Goal: Obtain resource: Download file/media

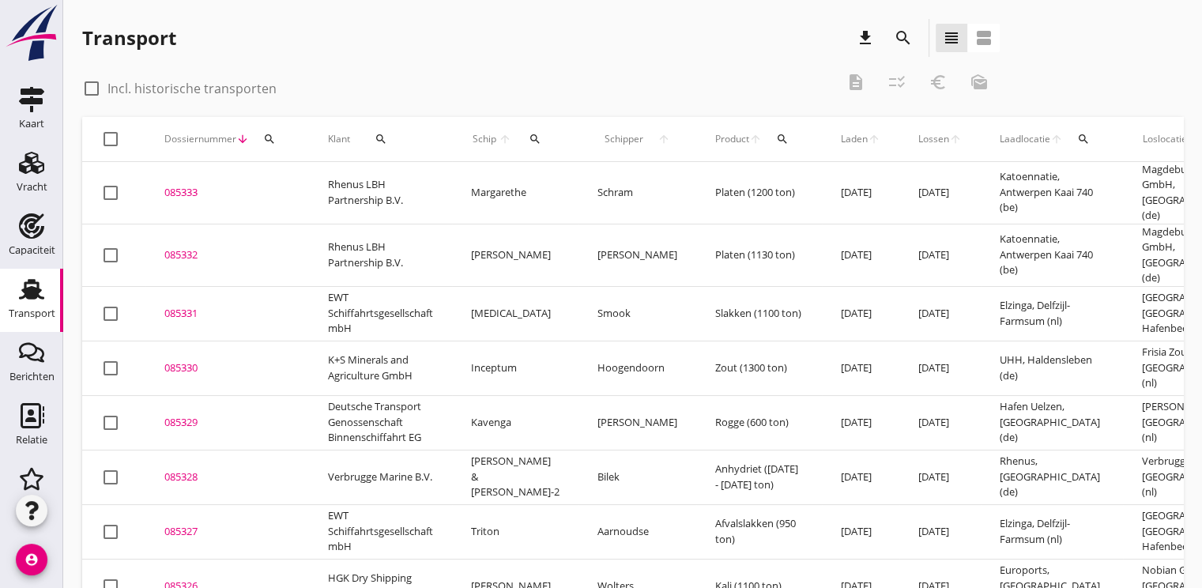
click at [529, 137] on icon "search" at bounding box center [535, 139] width 13 height 13
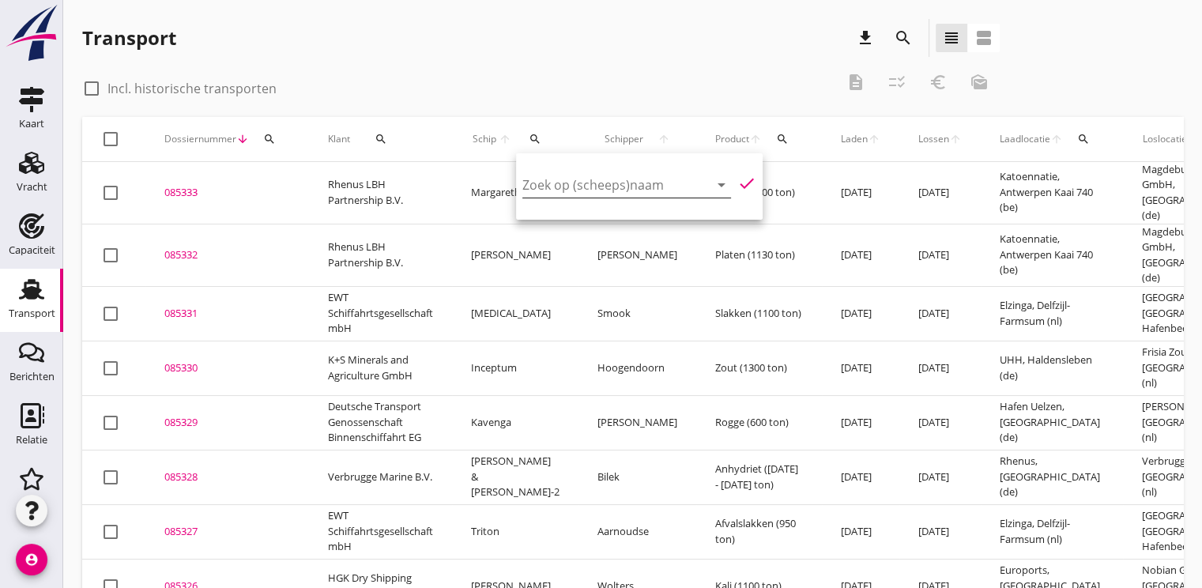
click at [535, 185] on input "Zoek op (scheeps)naam" at bounding box center [605, 184] width 164 height 25
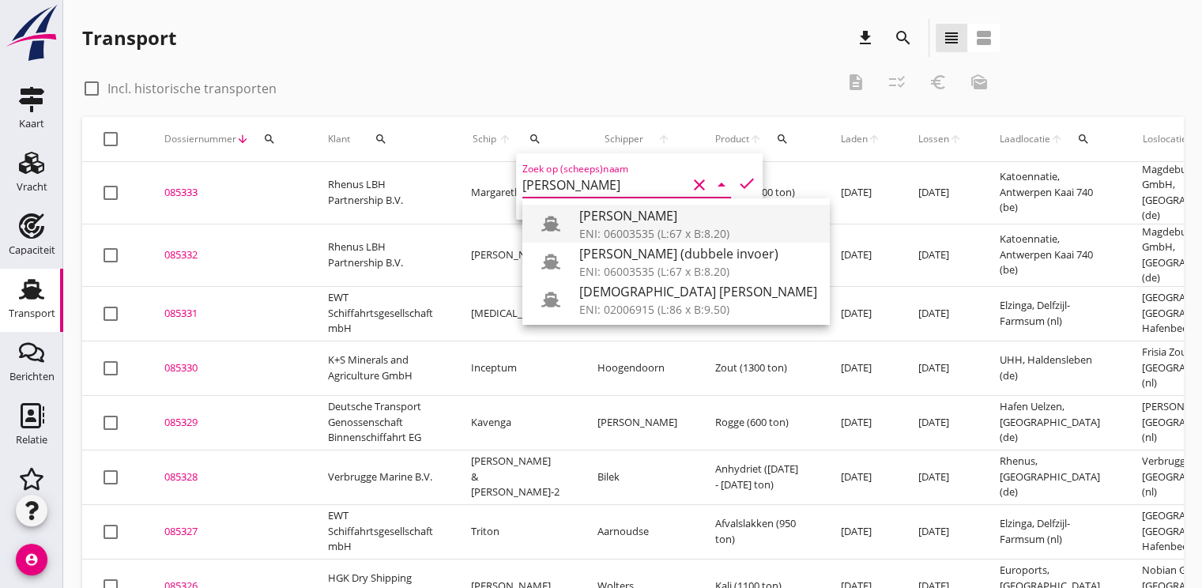
click at [625, 226] on div "ENI: 06003535 (L:67 x B:8.20)" at bounding box center [698, 233] width 238 height 17
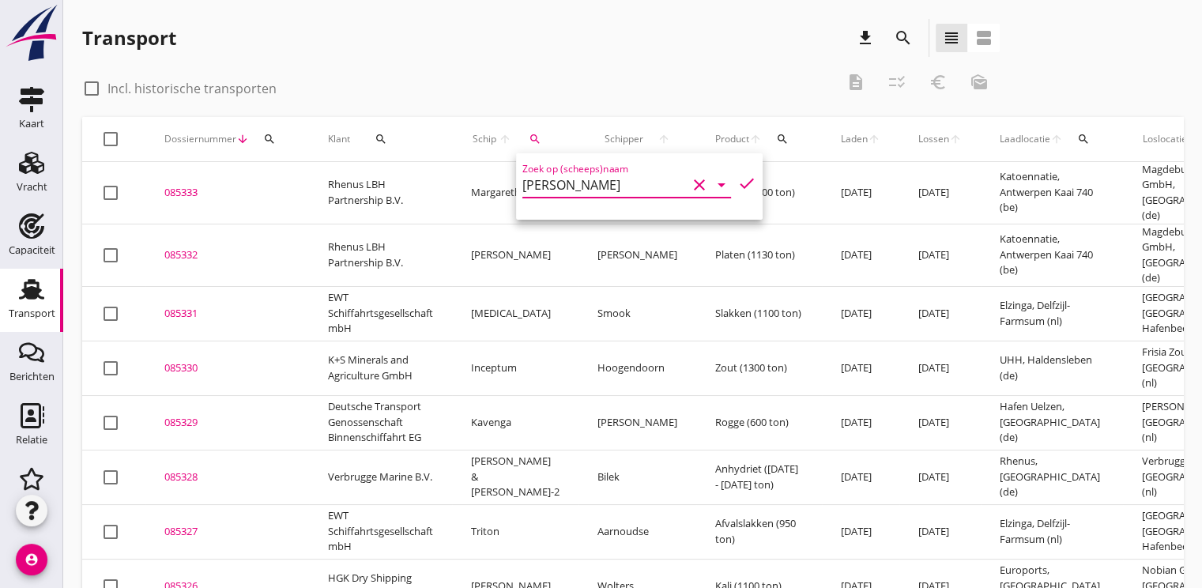
click at [740, 176] on icon "check" at bounding box center [747, 183] width 19 height 19
type input "[PERSON_NAME]"
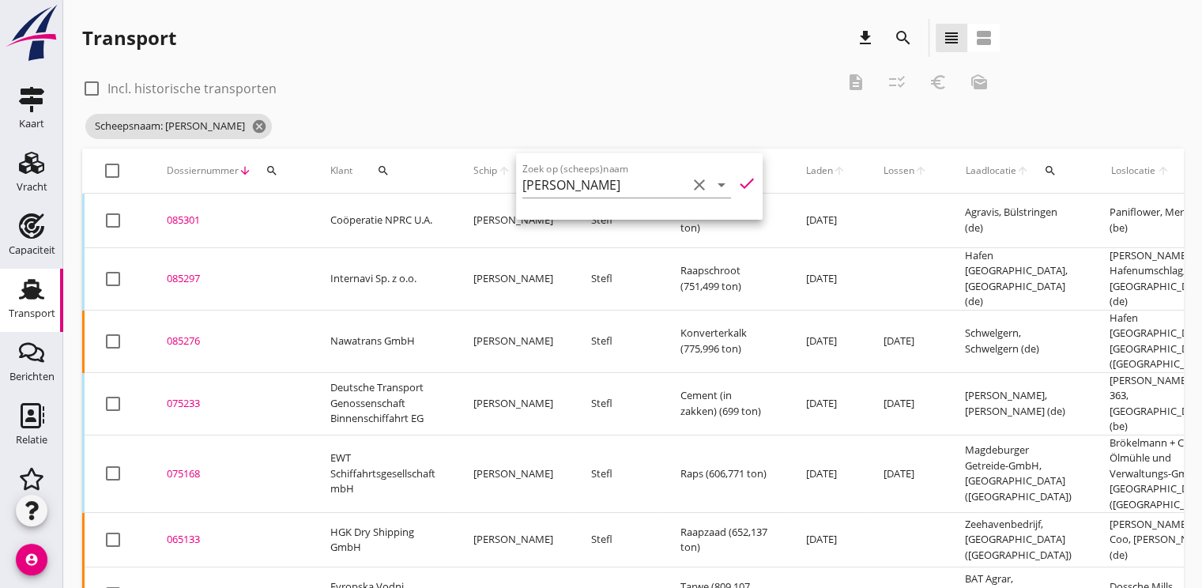
click at [191, 221] on div "085301" at bounding box center [230, 221] width 126 height 16
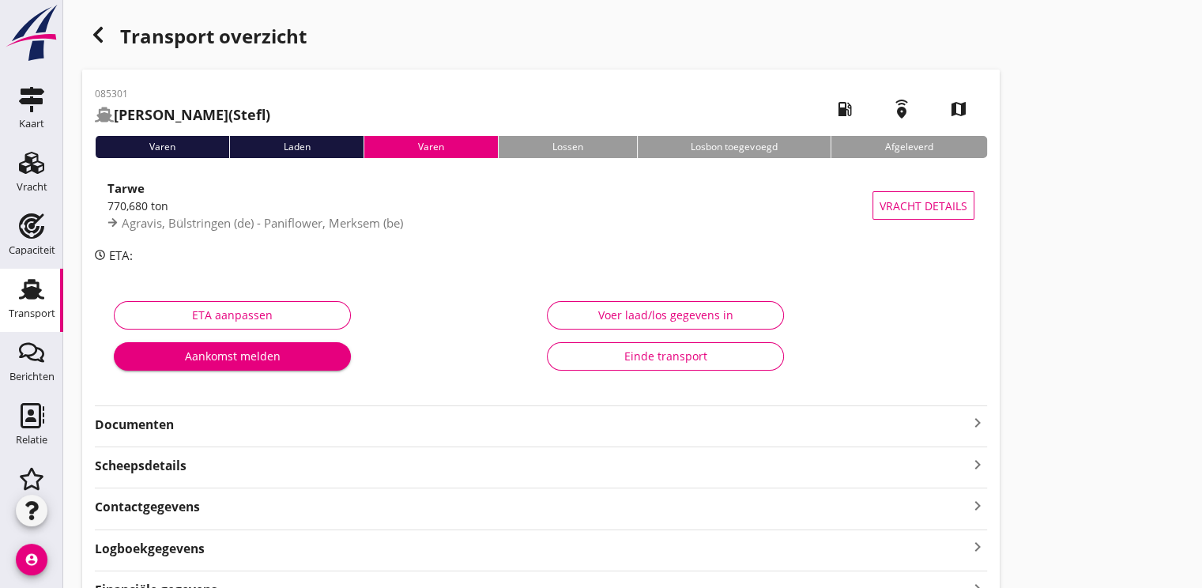
click at [145, 427] on strong "Documenten" at bounding box center [532, 425] width 874 height 18
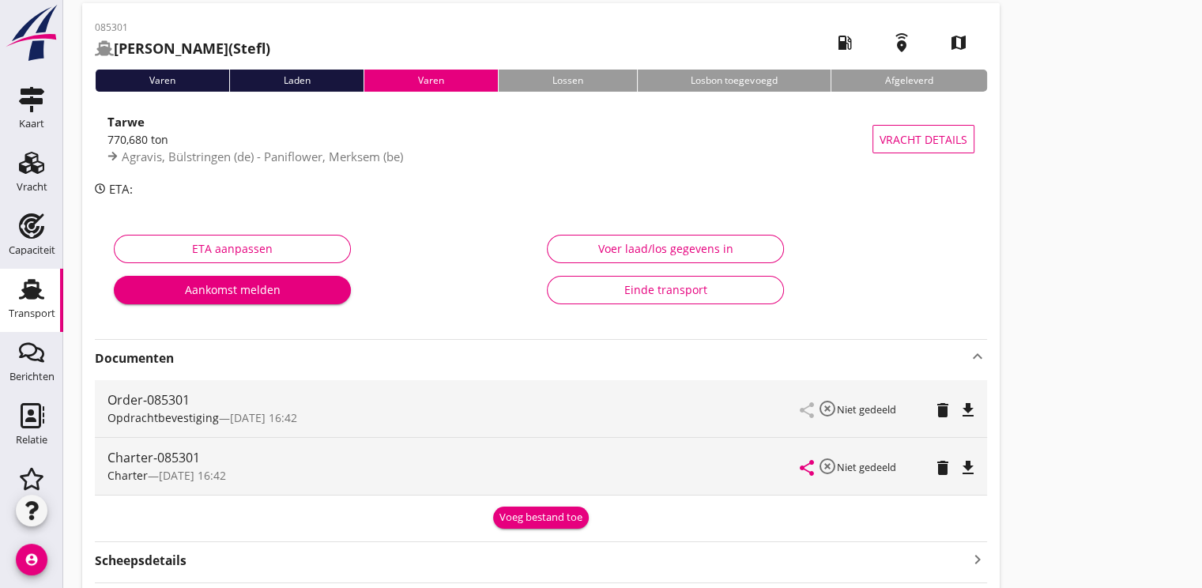
scroll to position [158, 0]
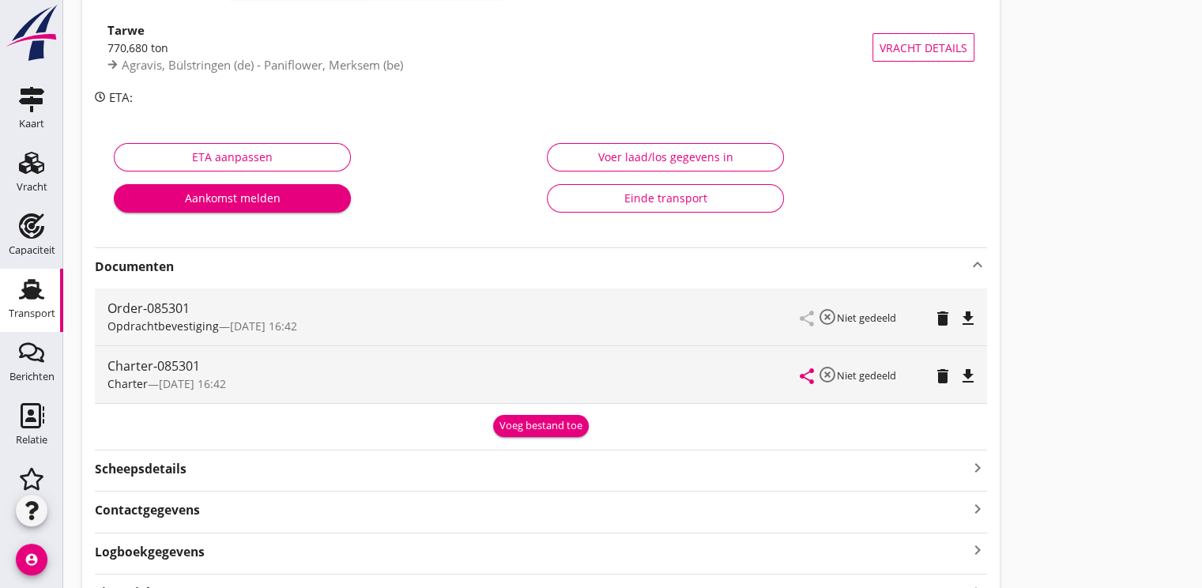
click at [973, 379] on icon "file_download" at bounding box center [968, 376] width 19 height 19
